Goal: Task Accomplishment & Management: Manage account settings

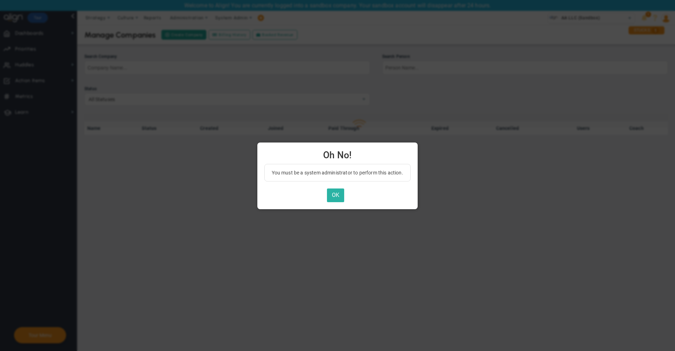
click at [336, 194] on button "OK" at bounding box center [335, 196] width 17 height 14
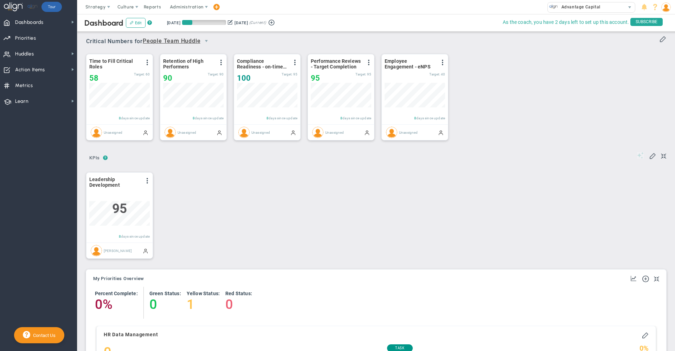
click at [665, 7] on img at bounding box center [665, 6] width 9 height 9
click at [662, 27] on span "Profile" at bounding box center [645, 21] width 57 height 14
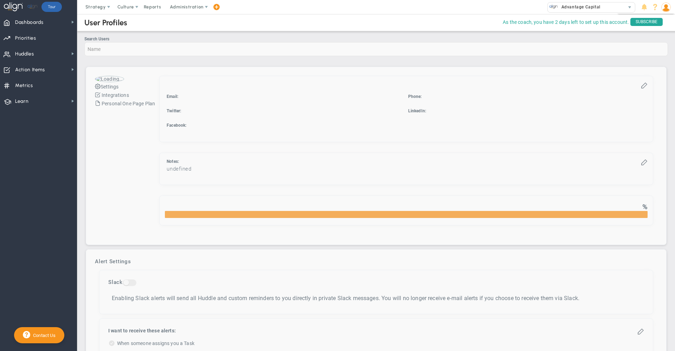
checkbox input "true"
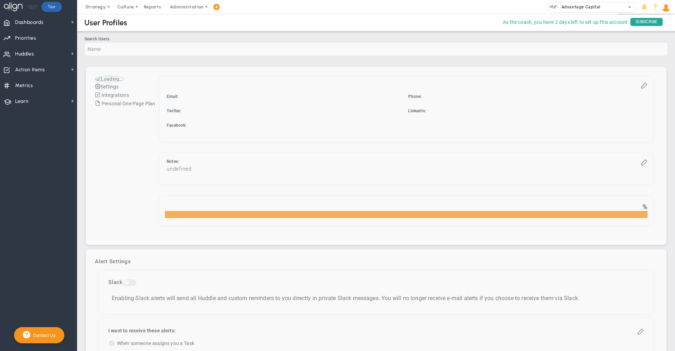
checkbox input "true"
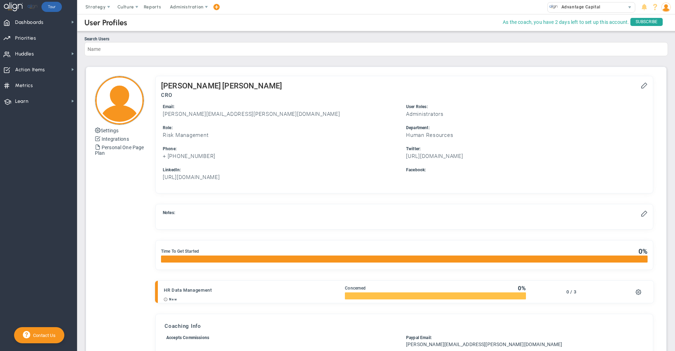
click at [666, 6] on img at bounding box center [665, 6] width 9 height 9
click at [664, 77] on span "Sign Out" at bounding box center [645, 77] width 57 height 14
